Goal: Check status: Check status

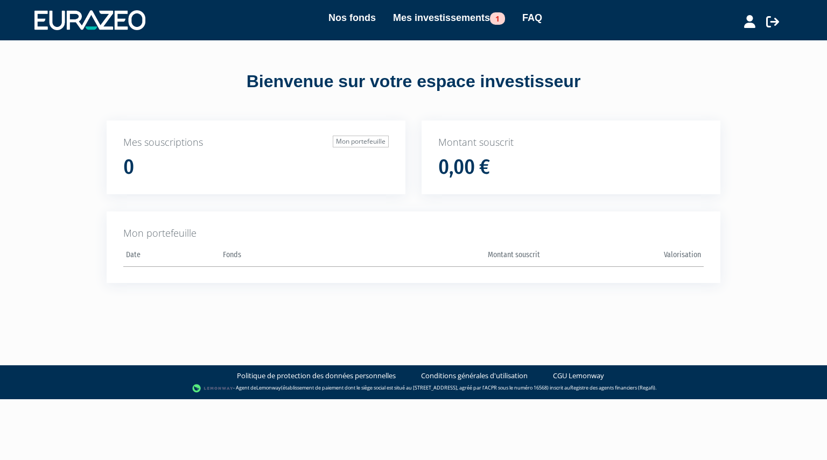
click at [447, 27] on div "Nos fonds Mes investissements 1 FAQ" at bounding box center [424, 20] width 557 height 20
click at [444, 19] on link "Mes investissements 1" at bounding box center [449, 17] width 112 height 15
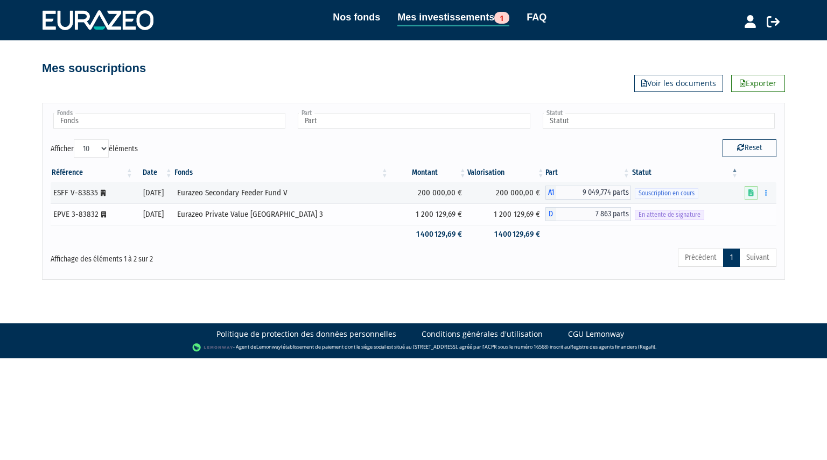
click at [644, 212] on span "En attente de signature" at bounding box center [669, 215] width 69 height 10
click at [684, 215] on span "En attente de signature" at bounding box center [669, 215] width 69 height 10
click at [731, 225] on tr "1 400 129,69 € 1 400 129,69 €" at bounding box center [414, 234] width 726 height 19
click at [684, 87] on link "Voir les documents" at bounding box center [678, 83] width 89 height 17
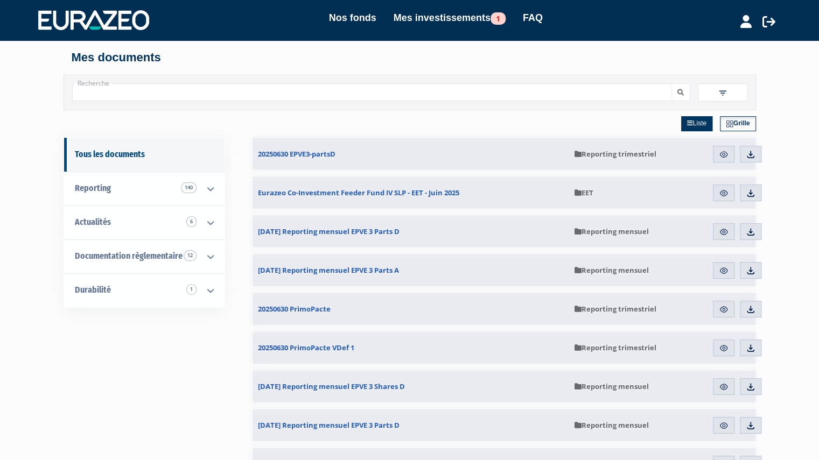
click at [421, 27] on div "Nos fonds Mes investissements 1 FAQ" at bounding box center [424, 20] width 551 height 20
click at [426, 10] on link "Mes investissements 1" at bounding box center [450, 17] width 112 height 15
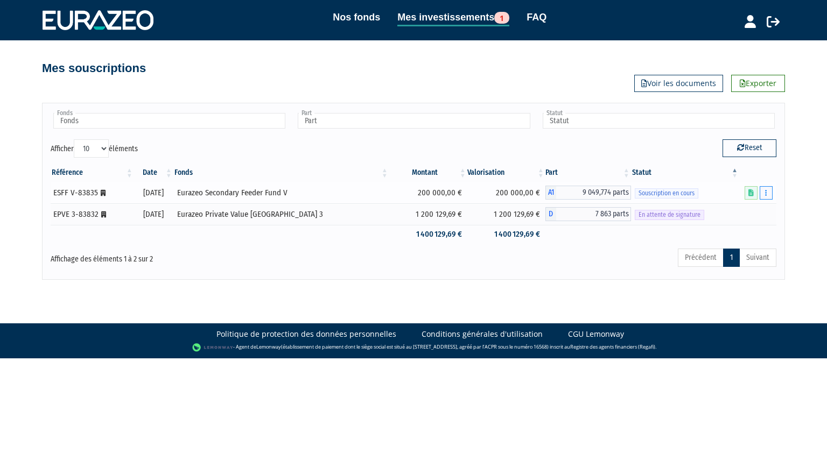
click at [763, 195] on button "button" at bounding box center [766, 192] width 13 height 13
click at [803, 205] on div "Nos fonds Mes investissements 1 FAQ Déconnexion Nos fonds Mes investissements 1…" at bounding box center [413, 140] width 827 height 280
click at [439, 25] on link "Mes investissements 1" at bounding box center [453, 18] width 112 height 17
click at [457, 14] on link "Mes investissements 1" at bounding box center [453, 18] width 112 height 17
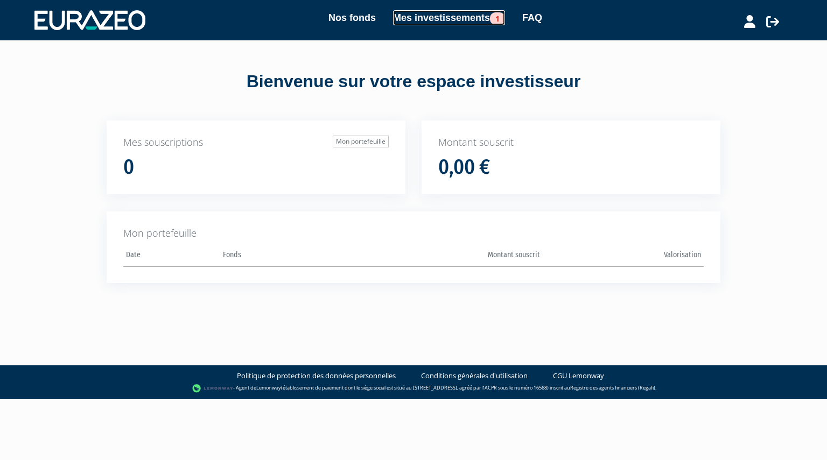
click at [454, 24] on link "Mes investissements 1" at bounding box center [449, 17] width 112 height 15
click at [455, 26] on div "Nos fonds Mes investissements 1 FAQ" at bounding box center [424, 20] width 557 height 20
click at [458, 14] on link "Mes investissements 1" at bounding box center [449, 17] width 112 height 15
